Goal: Information Seeking & Learning: Check status

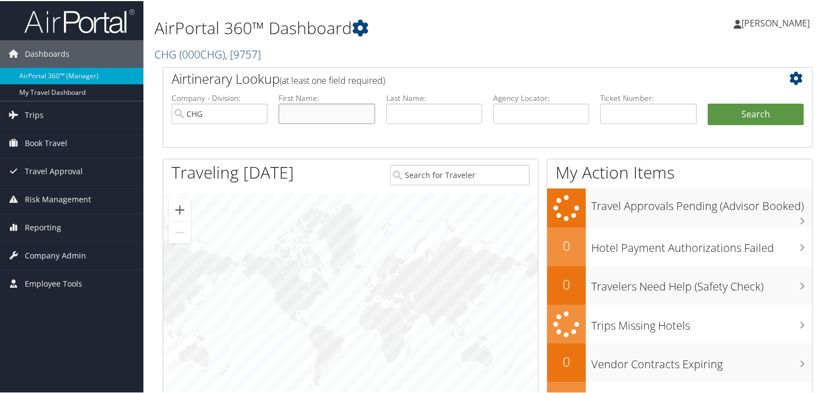
click at [315, 112] on input "text" at bounding box center [326, 113] width 96 height 20
paste input "[PERSON_NAME] [PERSON_NAME]"
drag, startPoint x: 315, startPoint y: 113, endPoint x: 201, endPoint y: 116, distance: 114.2
click at [201, 116] on ul "Company - Division: CHG First Name: [PERSON_NAME] [PERSON_NAME] Last Name: Agen…" at bounding box center [487, 119] width 643 height 55
type input "[PERSON_NAME]"
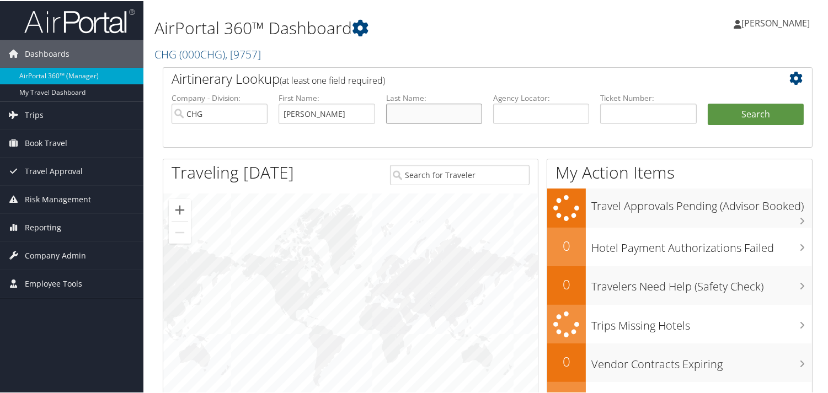
click at [415, 115] on input "text" at bounding box center [434, 113] width 96 height 20
paste input "[PERSON_NAME] [PERSON_NAME]"
type input "[PERSON_NAME]"
click at [780, 110] on button "Search" at bounding box center [756, 114] width 96 height 22
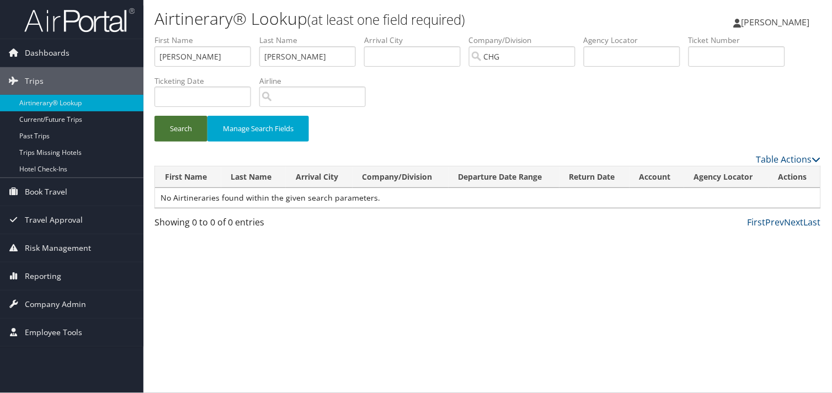
click at [187, 133] on button "Search" at bounding box center [180, 129] width 53 height 26
drag, startPoint x: 205, startPoint y: 58, endPoint x: 184, endPoint y: 57, distance: 21.5
click at [184, 57] on input "Robert Lee Jr" at bounding box center [202, 56] width 97 height 20
type input "Robert"
click at [168, 129] on button "Search" at bounding box center [180, 129] width 53 height 26
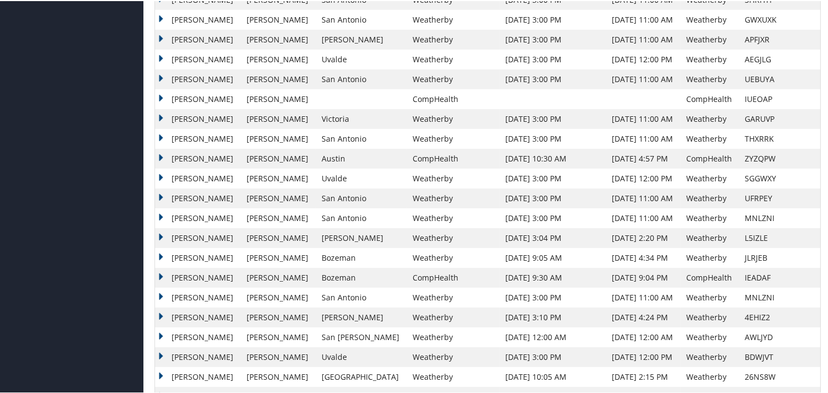
scroll to position [786, 0]
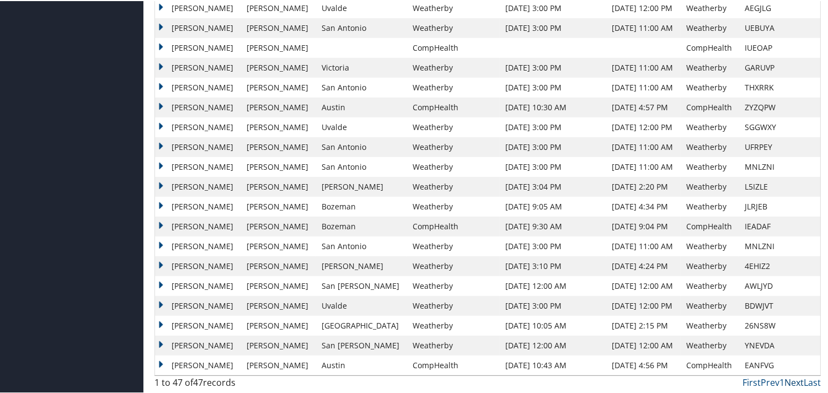
click at [792, 382] on link "Next" at bounding box center [793, 382] width 19 height 12
click at [532, 213] on td "Oct 2, 2021 9:05 AM" at bounding box center [553, 206] width 106 height 20
click at [160, 64] on td "Robert" at bounding box center [198, 67] width 86 height 20
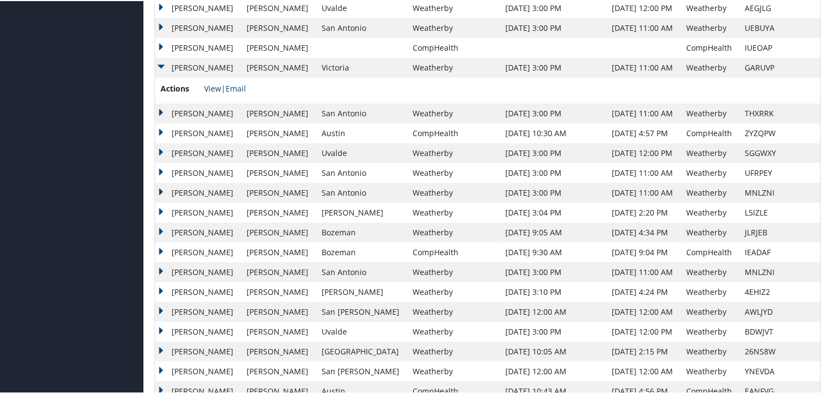
click at [208, 85] on link "View" at bounding box center [212, 87] width 17 height 10
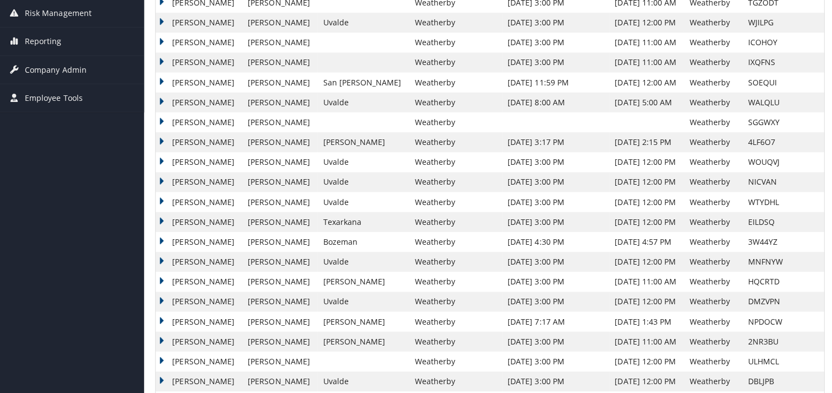
scroll to position [0, 0]
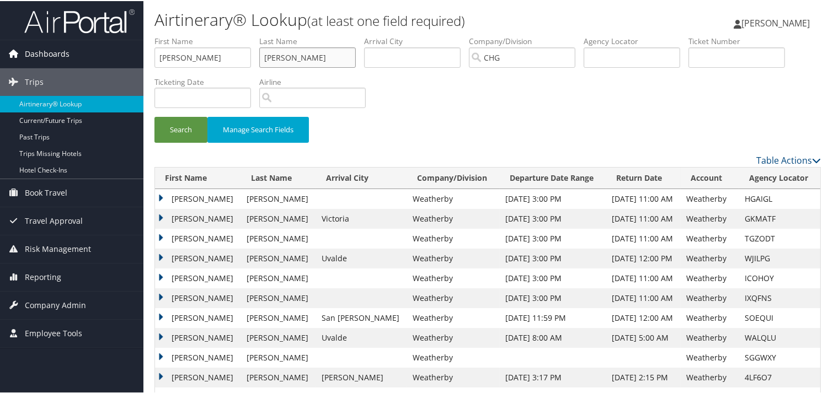
drag, startPoint x: 302, startPoint y: 55, endPoint x: 53, endPoint y: 55, distance: 248.7
click at [187, 56] on input "Robert" at bounding box center [202, 56] width 97 height 20
type input "R"
paste input "Vestal, Veronica Alana"
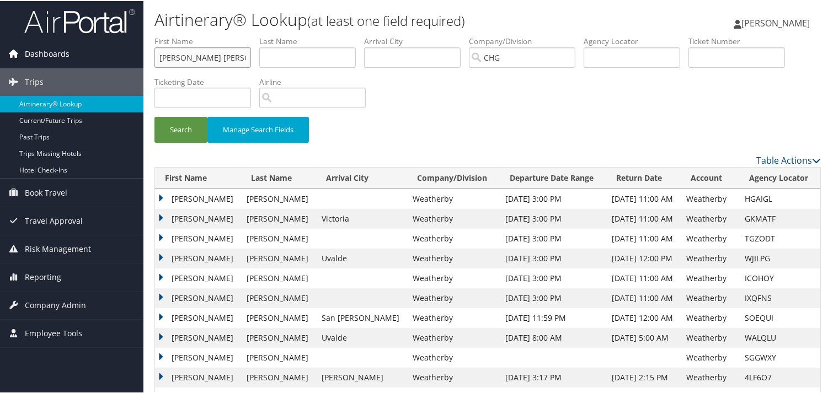
drag, startPoint x: 185, startPoint y: 53, endPoint x: 112, endPoint y: 53, distance: 72.2
type input "Veronica Alana"
click at [296, 62] on input "text" at bounding box center [307, 56] width 97 height 20
paste input "Vestal, Veronica Alana"
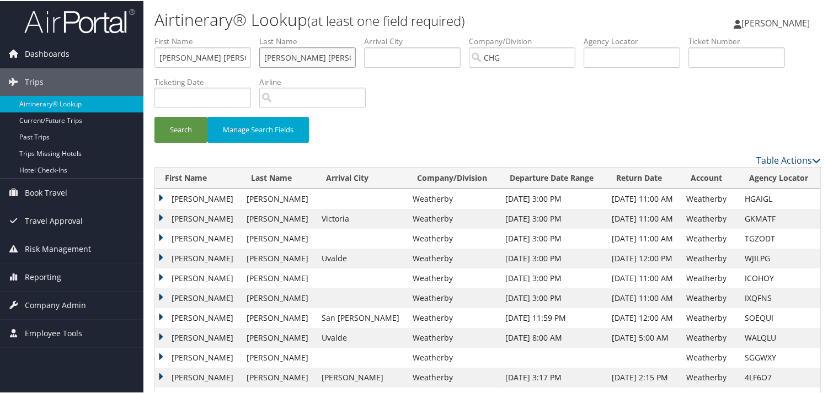
drag, startPoint x: 293, startPoint y: 55, endPoint x: 401, endPoint y: 55, distance: 107.5
click at [401, 35] on ul "First Name Veronica Alana Last Name Vestal, Veronica Alana Departure City Arriv…" at bounding box center [487, 35] width 666 height 0
type input "Vestal"
click at [180, 131] on button "Search" at bounding box center [180, 129] width 53 height 26
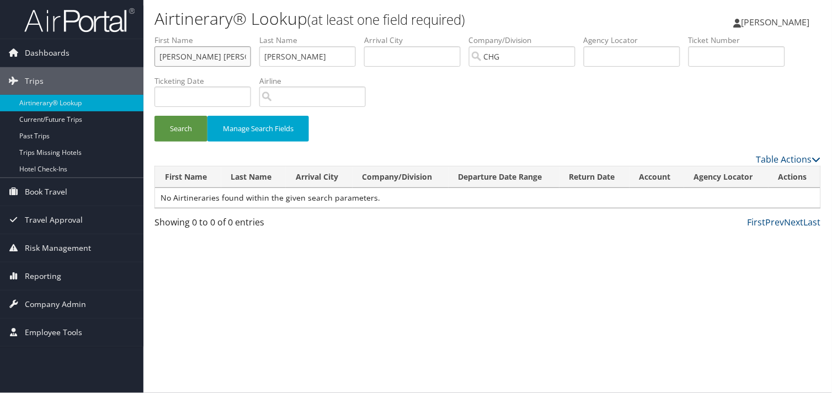
drag, startPoint x: 216, startPoint y: 53, endPoint x: 194, endPoint y: 54, distance: 22.1
click at [194, 54] on input "Veronica Alana" at bounding box center [202, 56] width 97 height 20
type input "Veronica"
click at [179, 133] on button "Search" at bounding box center [180, 129] width 53 height 26
drag, startPoint x: 303, startPoint y: 54, endPoint x: 13, endPoint y: 52, distance: 290.1
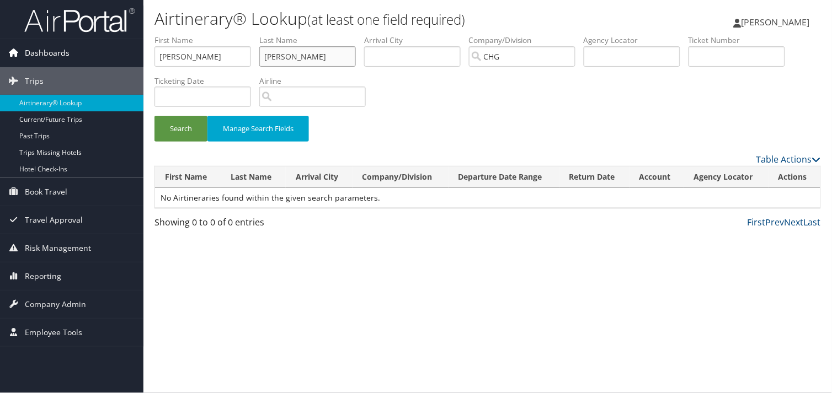
click at [13, 52] on div "Dashboards AirPortal 360™ (Manager) My Travel Dashboard Trips Airtinerary® Look…" at bounding box center [416, 196] width 832 height 393
drag, startPoint x: 206, startPoint y: 57, endPoint x: -22, endPoint y: 58, distance: 227.8
click at [0, 58] on html "Menu Dashboards ► AirPortal 360™ (Manager) My Travel Dashboard Trips ► Airtiner…" at bounding box center [416, 196] width 832 height 393
paste input "Veronica Vestal"
click at [205, 59] on input "Veronica Vestal" at bounding box center [202, 56] width 97 height 20
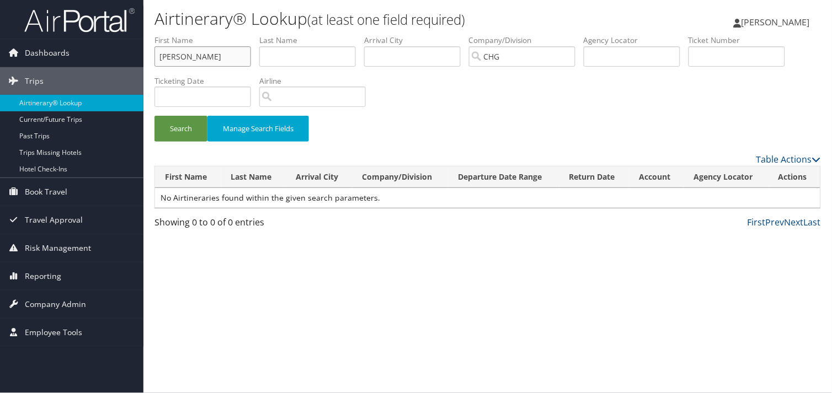
click at [205, 59] on input "Veronica Vestal" at bounding box center [202, 56] width 97 height 20
type input "Veronica"
click at [310, 55] on input "text" at bounding box center [307, 56] width 97 height 20
paste input "Vestal"
type input "Vestal"
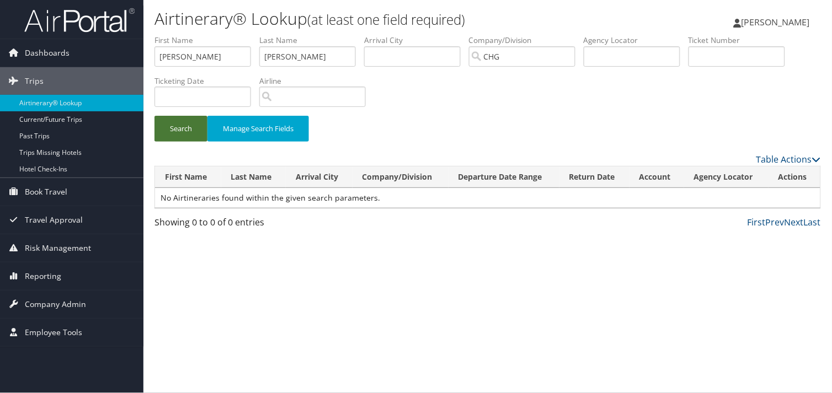
click at [176, 132] on button "Search" at bounding box center [180, 129] width 53 height 26
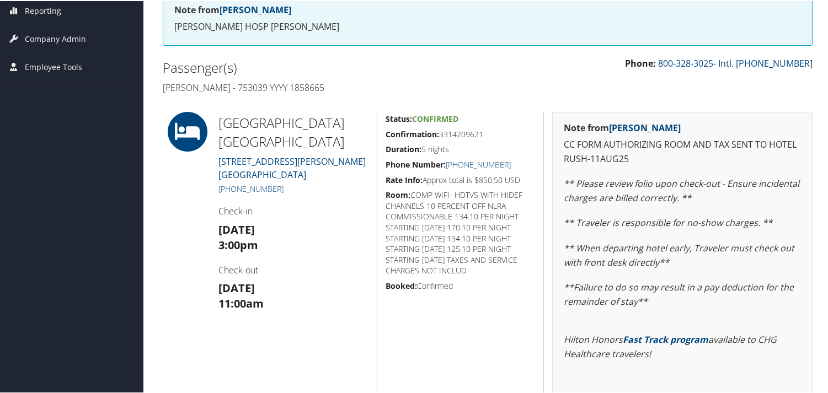
scroll to position [184, 0]
drag, startPoint x: 483, startPoint y: 131, endPoint x: 377, endPoint y: 133, distance: 105.9
click at [377, 133] on div "Status: Confirmed Confirmation: 3314209621 Duration: 5 nights Phone Number: +1 …" at bounding box center [460, 286] width 167 height 350
copy h5 "Confirmation: 3314209621"
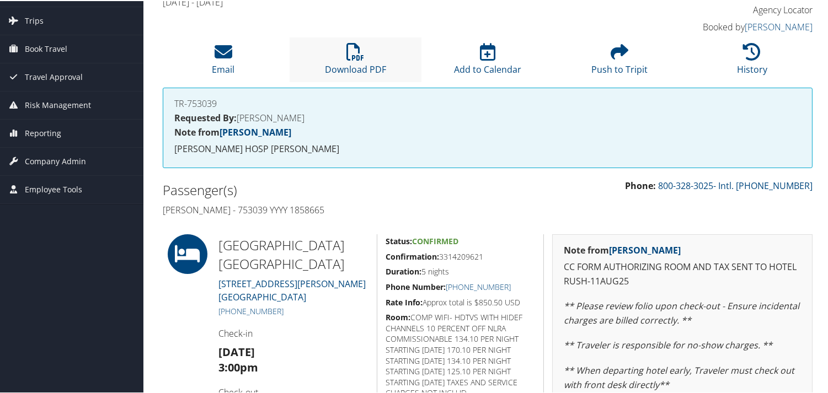
scroll to position [0, 0]
